Goal: Task Accomplishment & Management: Manage account settings

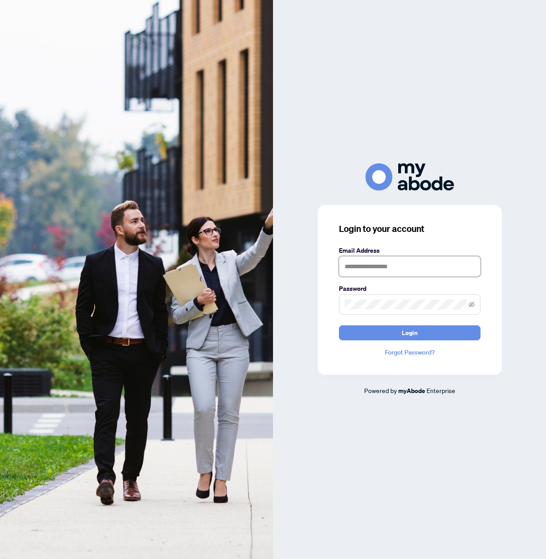
type input "**********"
click at [490, 80] on div "**********" at bounding box center [409, 279] width 273 height 559
click at [399, 332] on button "Login" at bounding box center [410, 332] width 142 height 15
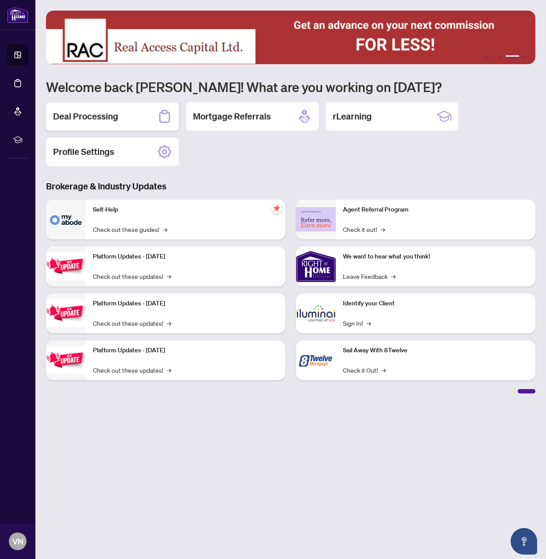
click at [123, 115] on div "Deal Processing" at bounding box center [112, 116] width 133 height 28
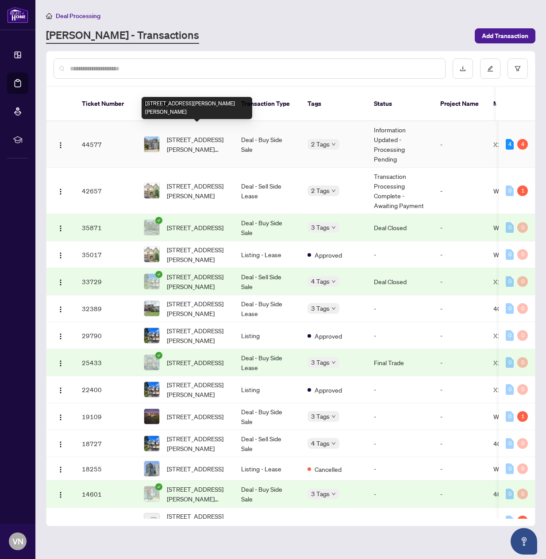
click at [179, 134] on span "99 Cathcart St, Hamilton, Ontario L8L 5A1, Canada" at bounding box center [197, 143] width 60 height 19
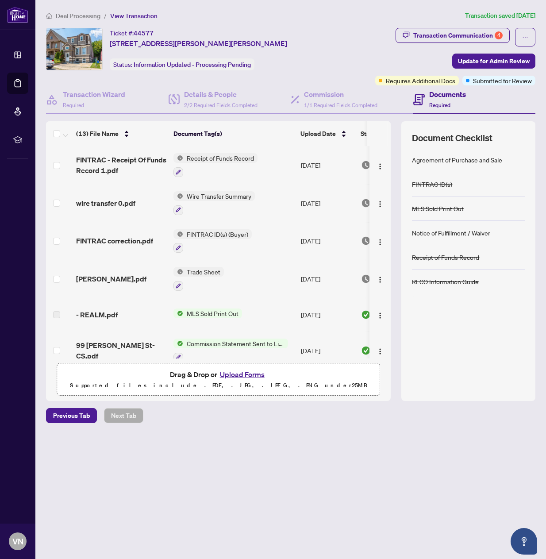
click at [242, 374] on button "Upload Forms" at bounding box center [242, 373] width 50 height 11
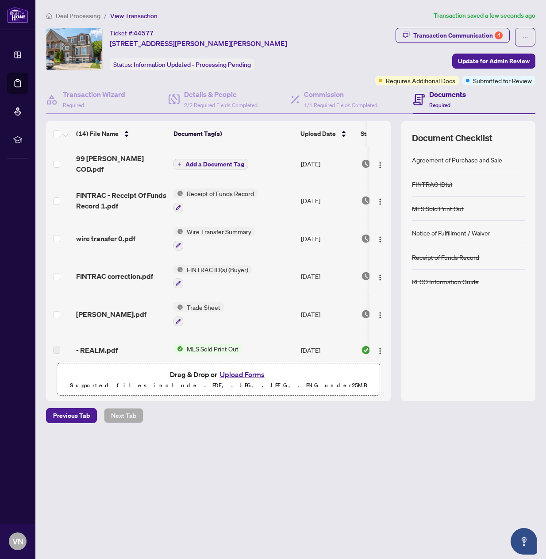
click at [195, 161] on span "Add a Document Tag" at bounding box center [214, 164] width 59 height 6
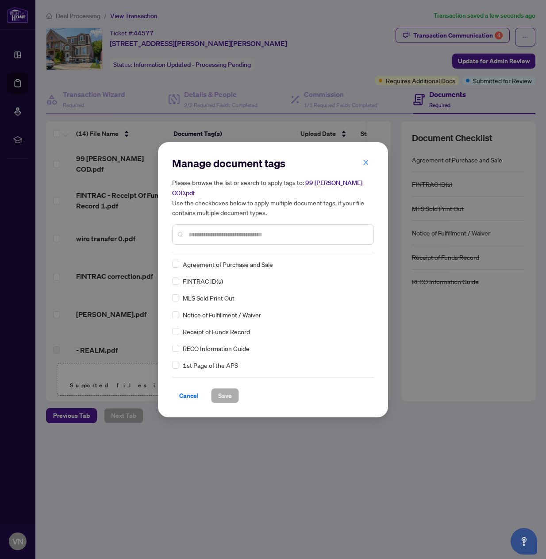
click at [203, 231] on input "text" at bounding box center [277, 235] width 178 height 10
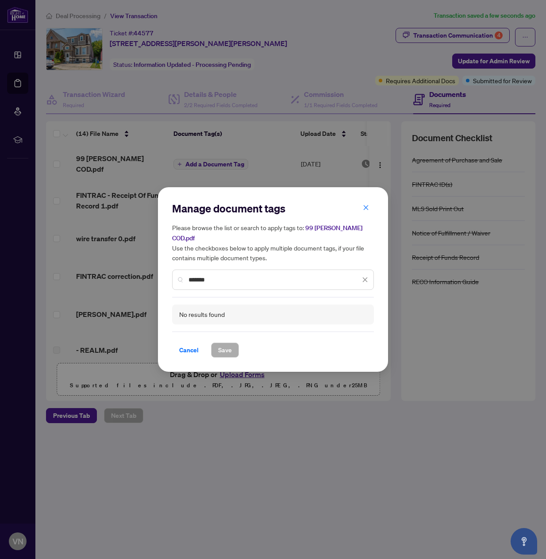
drag, startPoint x: 231, startPoint y: 247, endPoint x: 230, endPoint y: 253, distance: 6.8
click at [230, 250] on h5 "Please browse the list or search to apply tags to: 99 Cathcart COD.pdf Use the …" at bounding box center [273, 242] width 202 height 40
click at [170, 274] on div "Manage document tags Please browse the list or search to apply tags to: 99 Cath…" at bounding box center [273, 279] width 230 height 185
drag, startPoint x: 232, startPoint y: 274, endPoint x: 158, endPoint y: 272, distance: 73.9
click at [158, 272] on div "Manage document tags Please browse the list or search to apply tags to: 99 Cath…" at bounding box center [273, 279] width 230 height 185
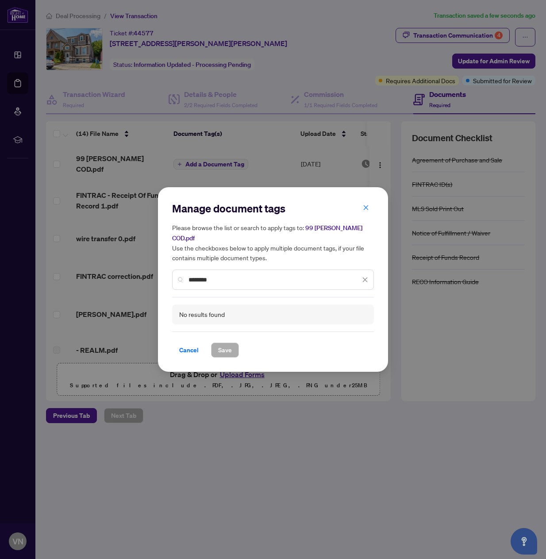
drag, startPoint x: 199, startPoint y: 274, endPoint x: 166, endPoint y: 276, distance: 33.2
click at [166, 276] on div "Manage document tags Please browse the list or search to apply tags to: 99 Cath…" at bounding box center [273, 279] width 230 height 185
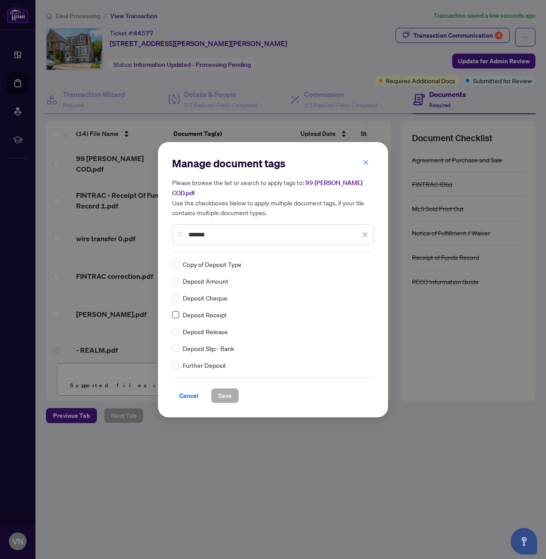
type input "*******"
click at [228, 389] on span "Save" at bounding box center [225, 395] width 14 height 14
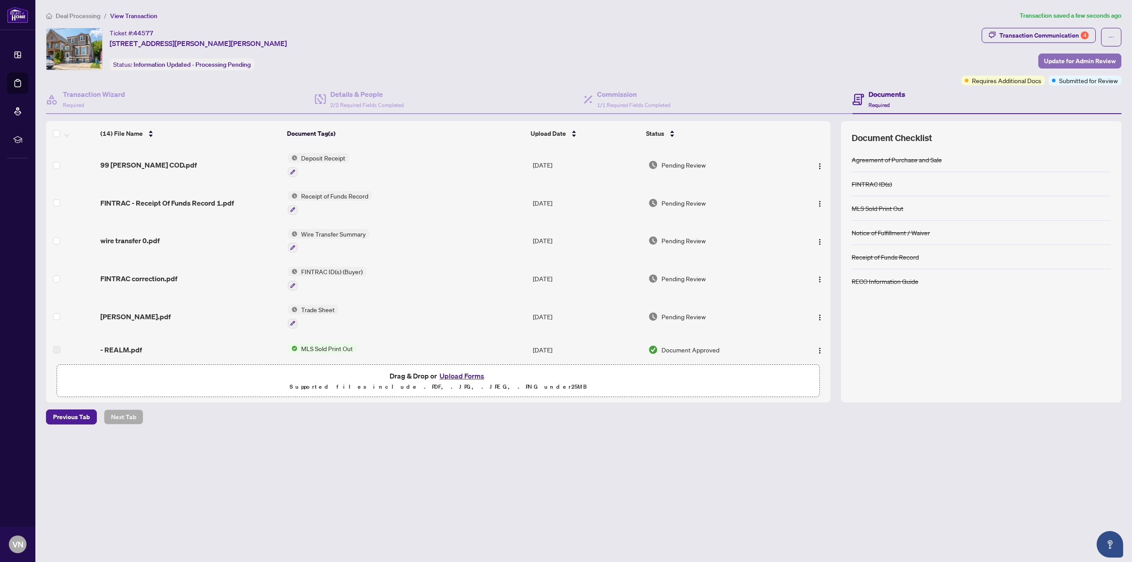
click at [545, 61] on span "Update for Admin Review" at bounding box center [1080, 61] width 72 height 14
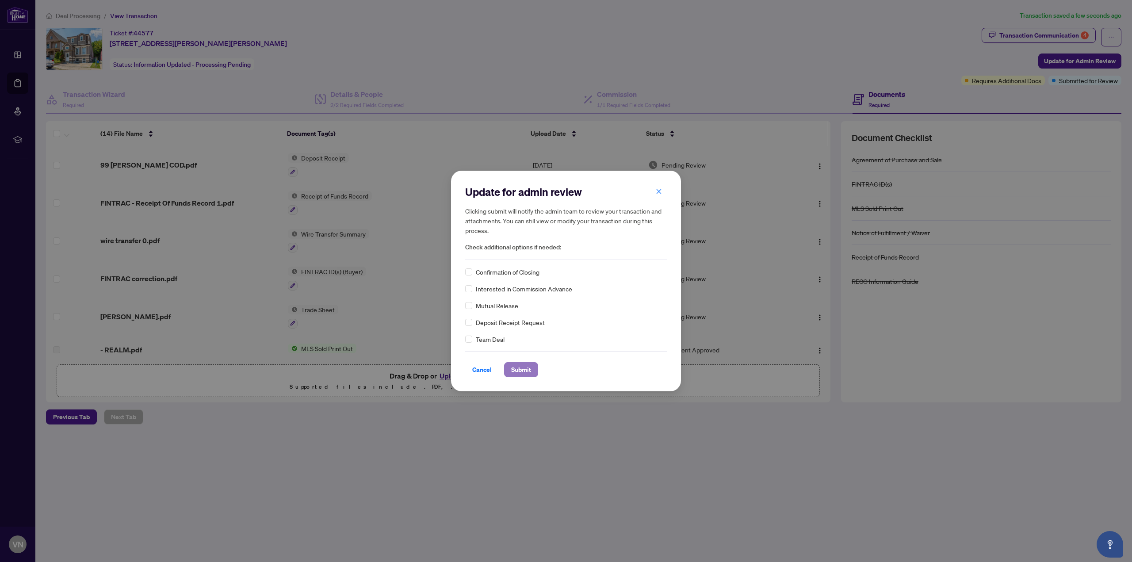
click at [515, 371] on span "Submit" at bounding box center [521, 370] width 20 height 14
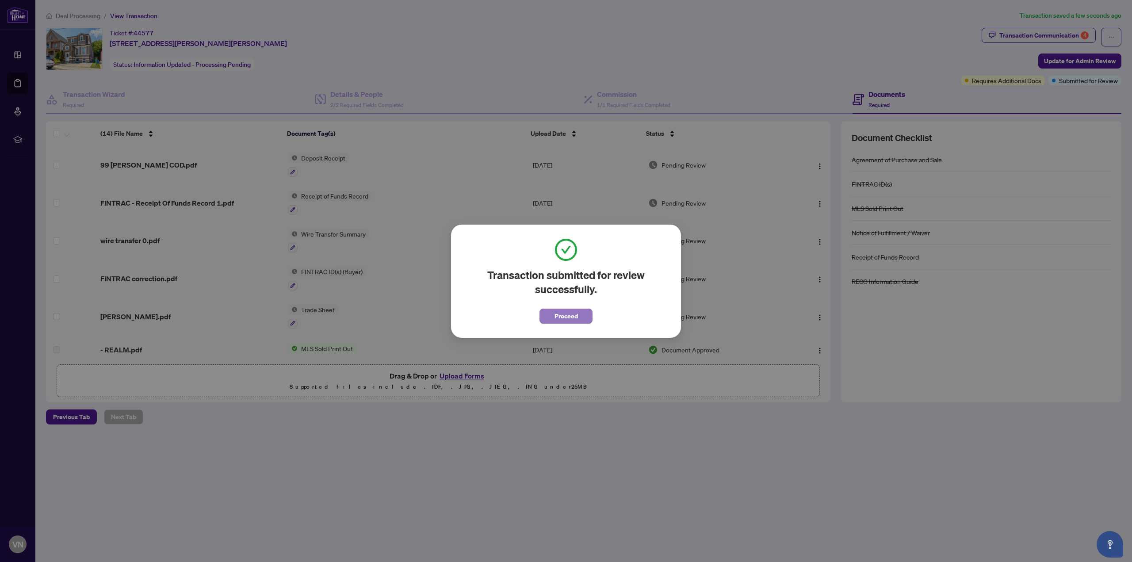
click at [545, 321] on span "Proceed" at bounding box center [566, 316] width 23 height 14
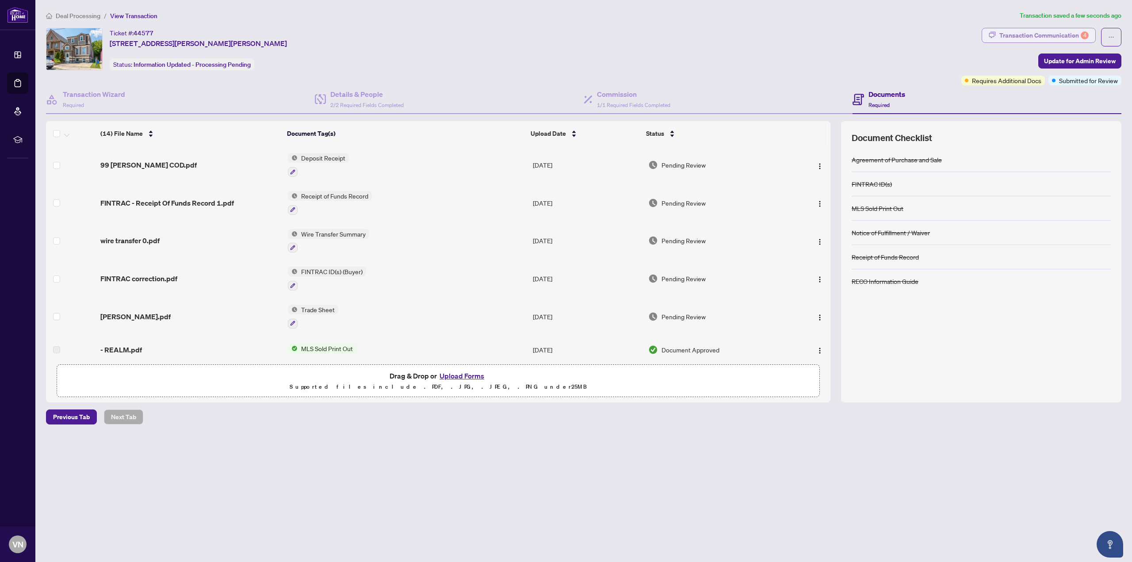
click at [545, 33] on div "Transaction Communication 4" at bounding box center [1044, 35] width 89 height 14
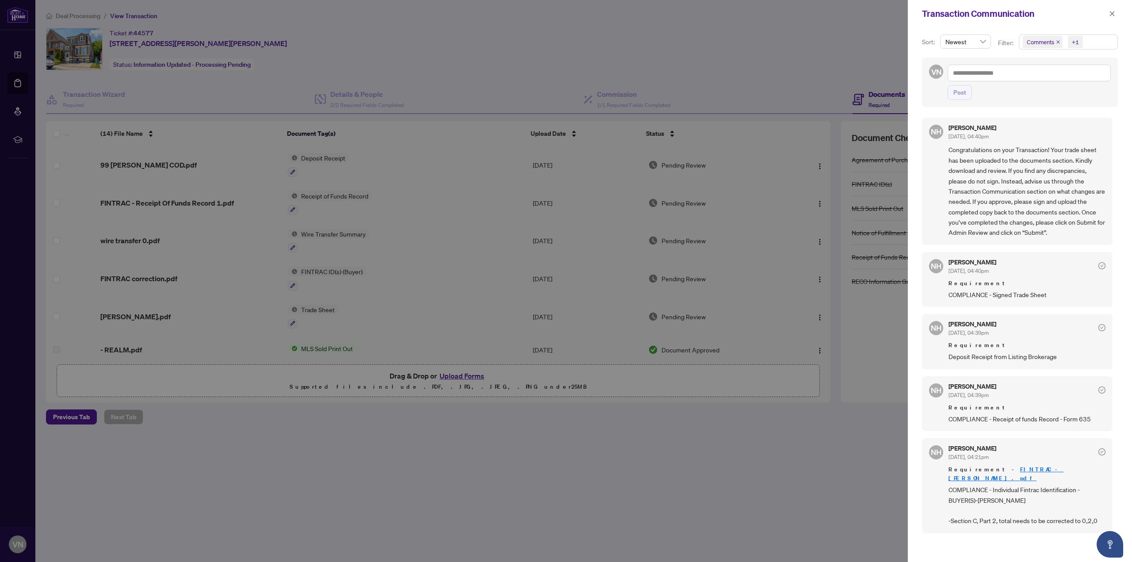
scroll to position [2, 0]
drag, startPoint x: 411, startPoint y: 36, endPoint x: 260, endPoint y: 2, distance: 155.0
click at [402, 35] on div at bounding box center [566, 281] width 1132 height 562
click at [363, 81] on div at bounding box center [566, 281] width 1132 height 562
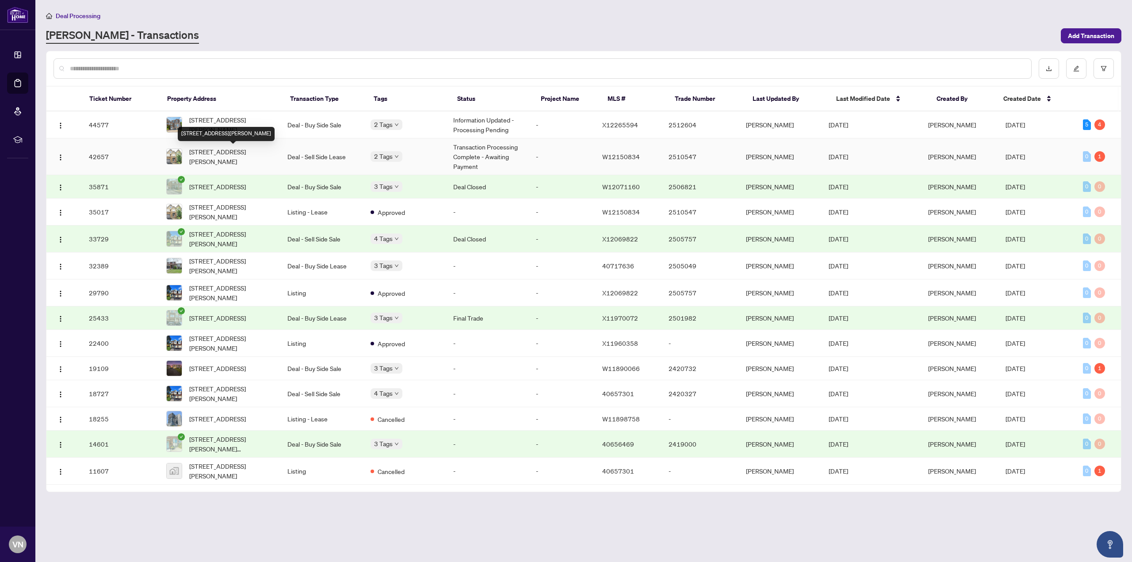
click at [221, 156] on span "2326 Natasha Circ, Oakville, Ontario L6M 1N9, Canada" at bounding box center [231, 156] width 84 height 19
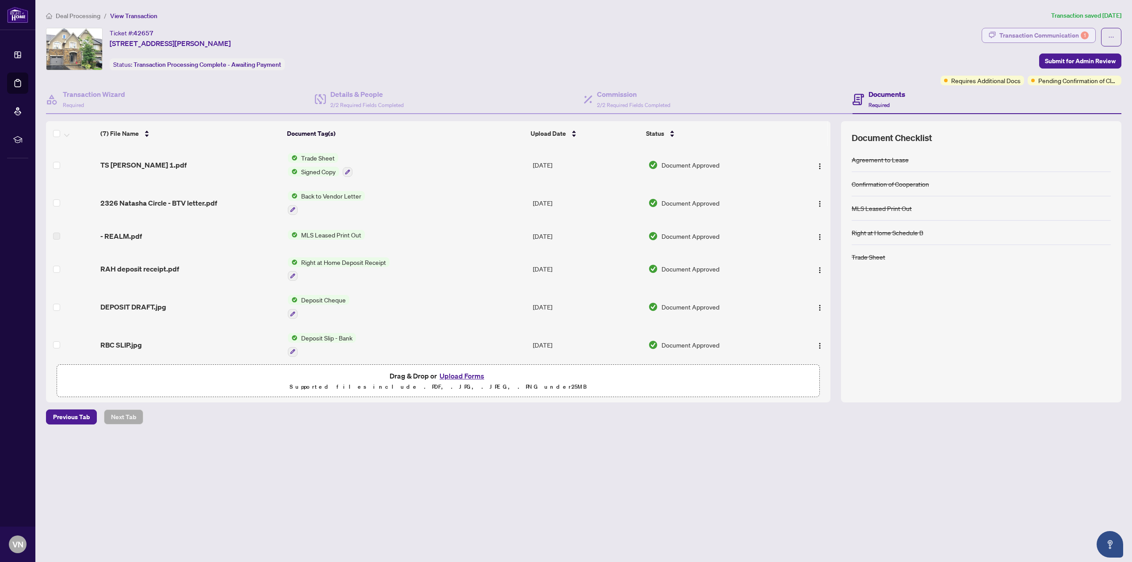
click at [545, 35] on div "Transaction Communication 1" at bounding box center [1044, 35] width 89 height 14
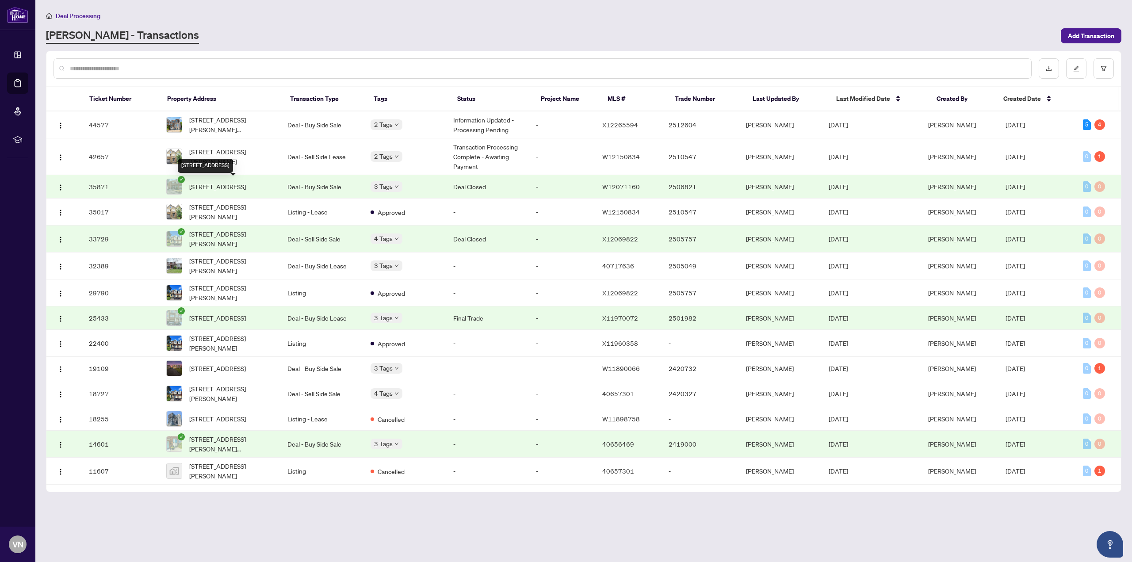
click at [221, 191] on span "49 Neames Cres, Toronto, Ontario M3L 1K8, Canada" at bounding box center [217, 187] width 57 height 10
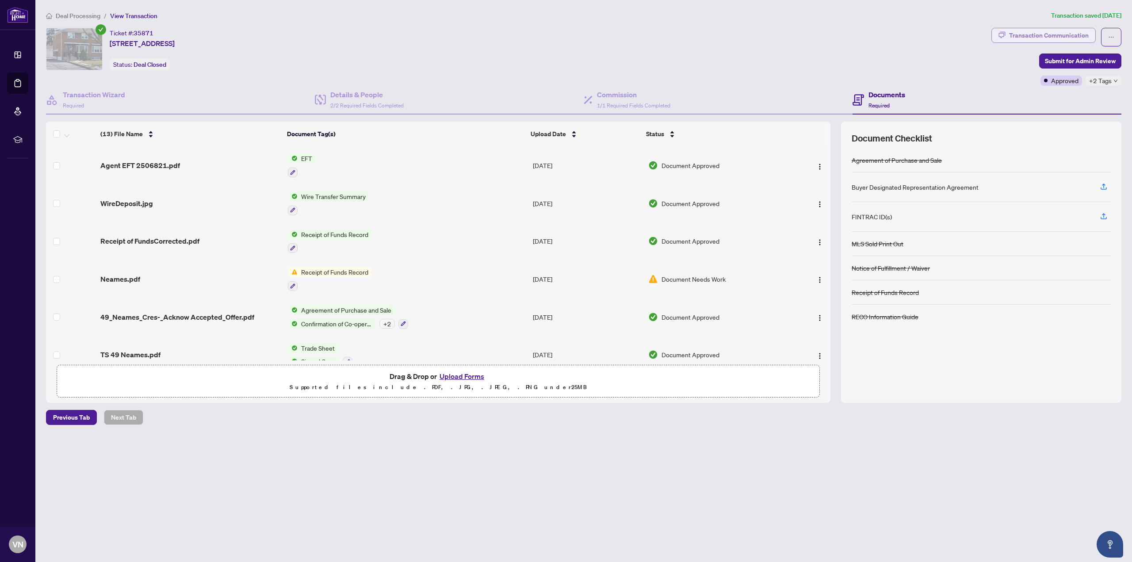
click at [545, 31] on div "Transaction Communication" at bounding box center [1049, 35] width 80 height 14
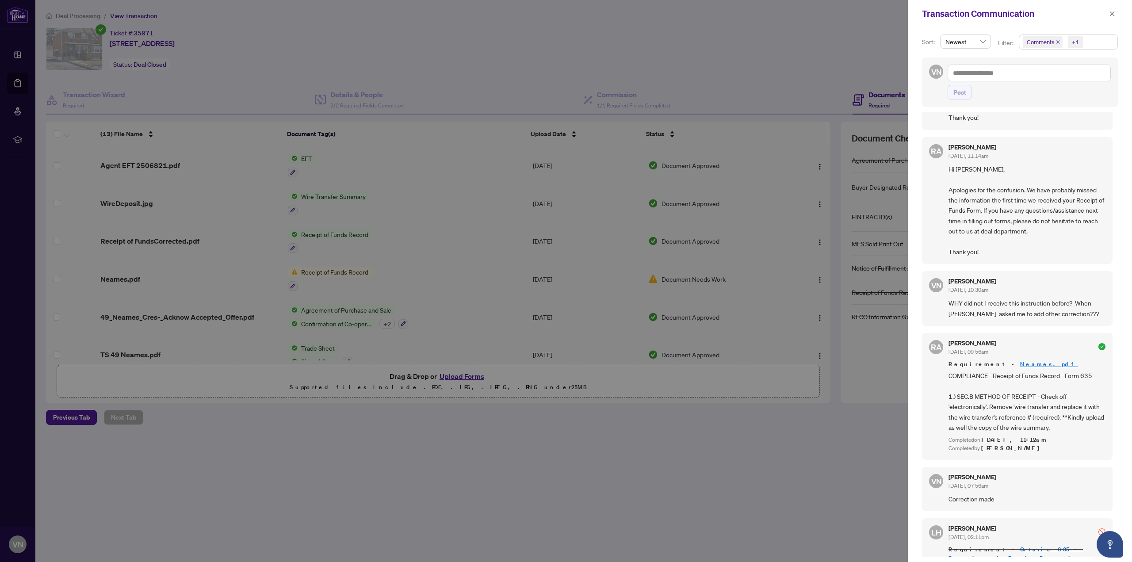
scroll to position [44, 0]
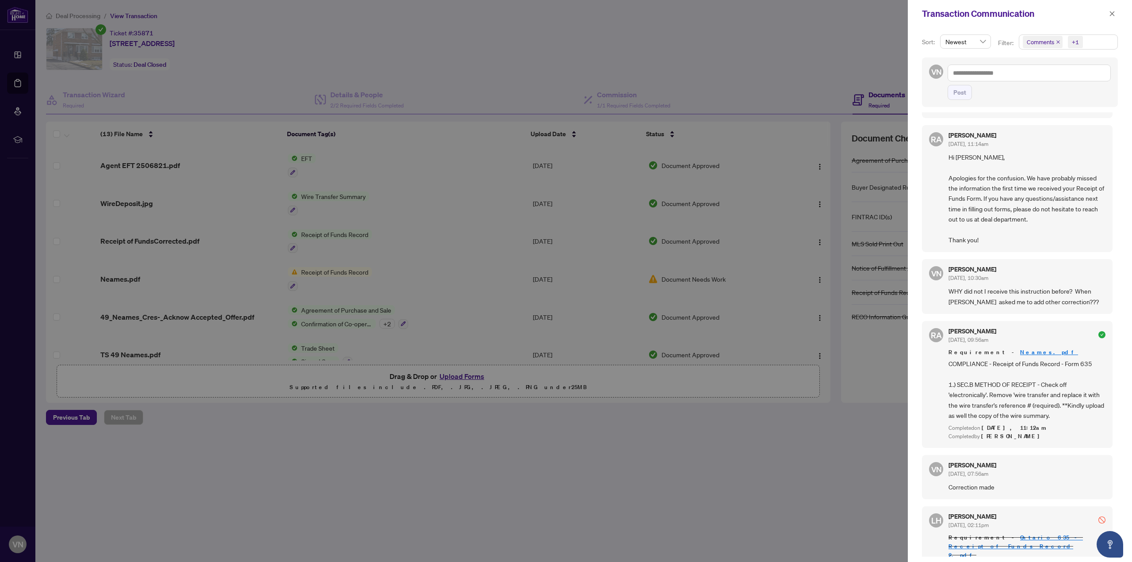
click at [334, 272] on div at bounding box center [566, 281] width 1132 height 562
click at [545, 11] on icon "close" at bounding box center [1112, 14] width 6 height 6
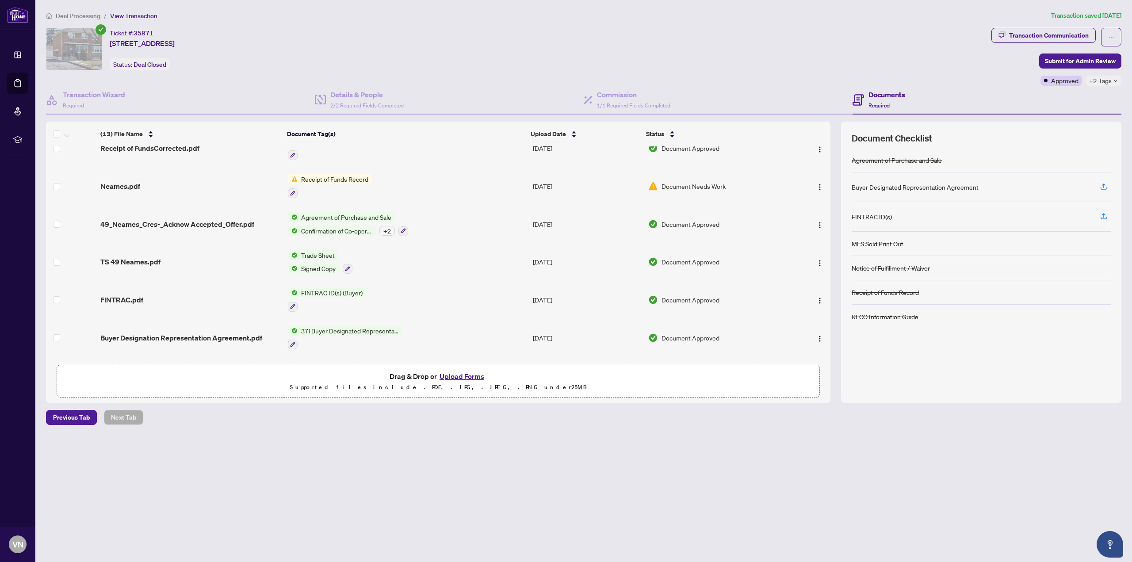
scroll to position [49, 0]
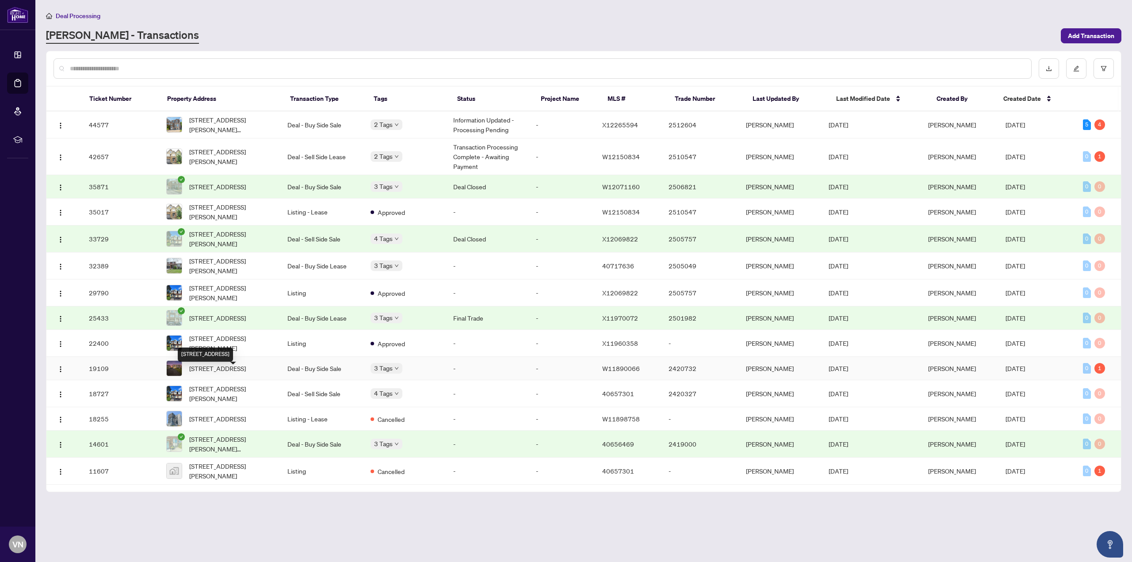
click at [223, 373] on span "107 Lomar Dr Toronto Ontario M3N 1Z5 Canada, Toronto, Ontario M3N 1Z5, Canada" at bounding box center [217, 369] width 57 height 10
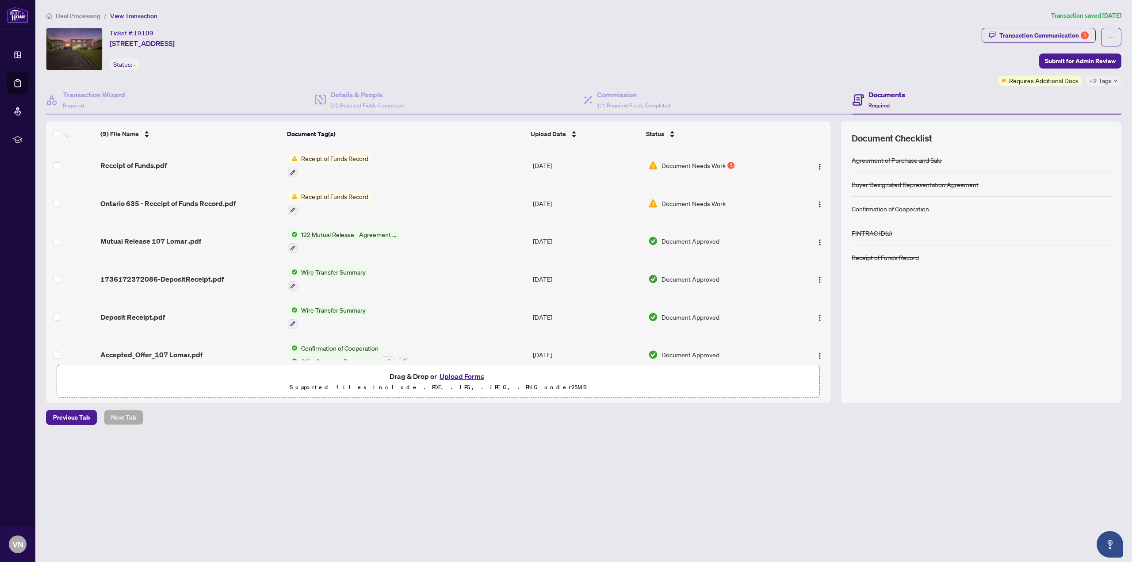
click at [343, 160] on span "Receipt of Funds Record" at bounding box center [335, 158] width 74 height 10
click at [545, 35] on div "Transaction Communication 1" at bounding box center [1044, 35] width 89 height 14
